Goal: Navigation & Orientation: Find specific page/section

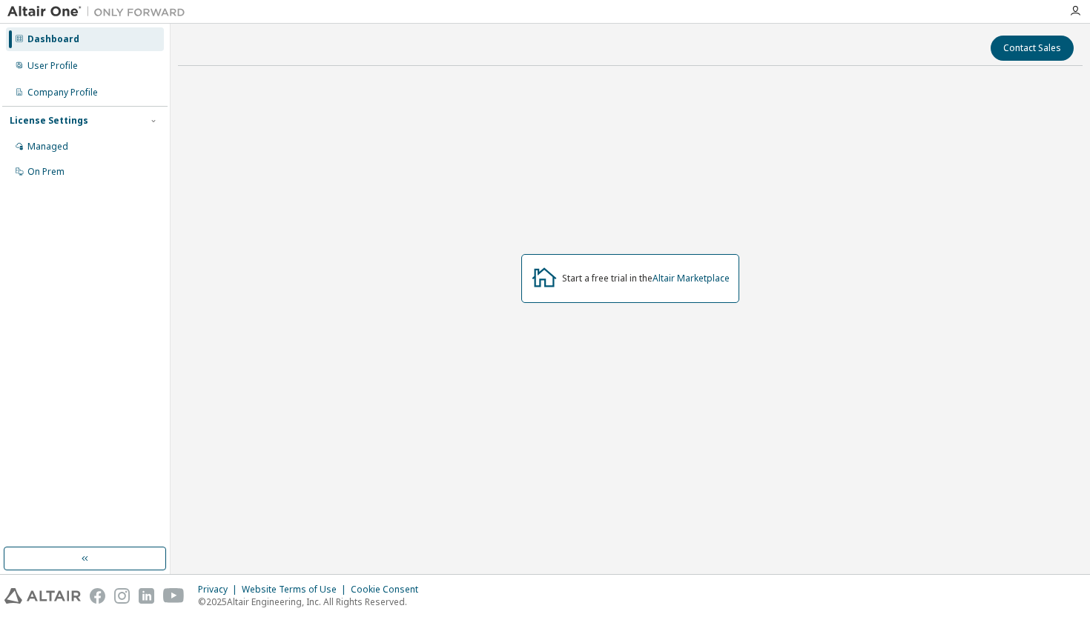
click at [702, 268] on div "Start a free trial in the Altair Marketplace" at bounding box center [630, 278] width 218 height 49
click at [58, 60] on div "User Profile" at bounding box center [52, 66] width 50 height 12
